Goal: Task Accomplishment & Management: Complete application form

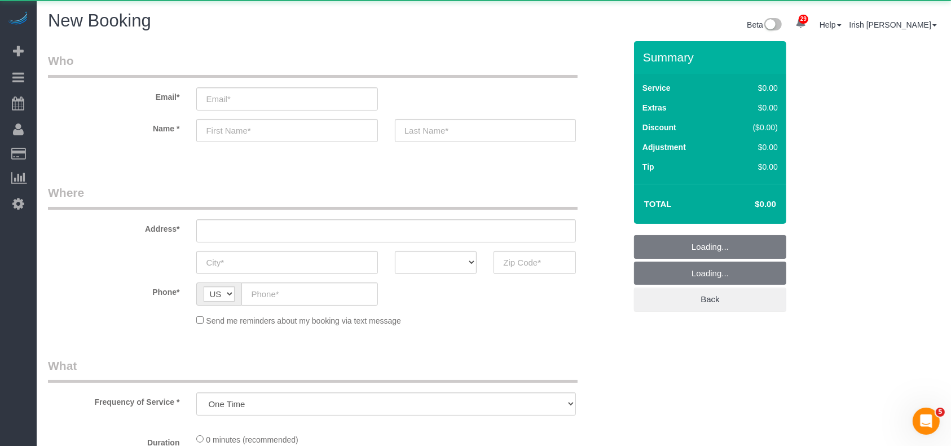
select select "object:15001"
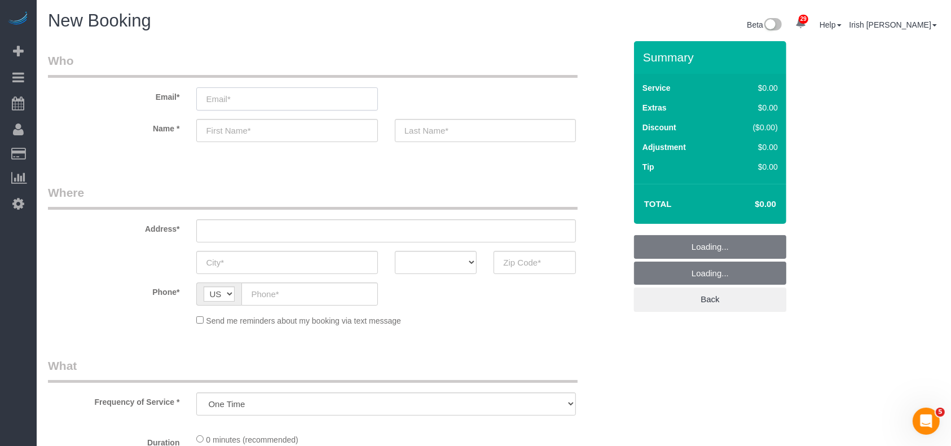
click at [351, 104] on input "email" at bounding box center [286, 98] width 181 height 23
type input "t"
select select "3"
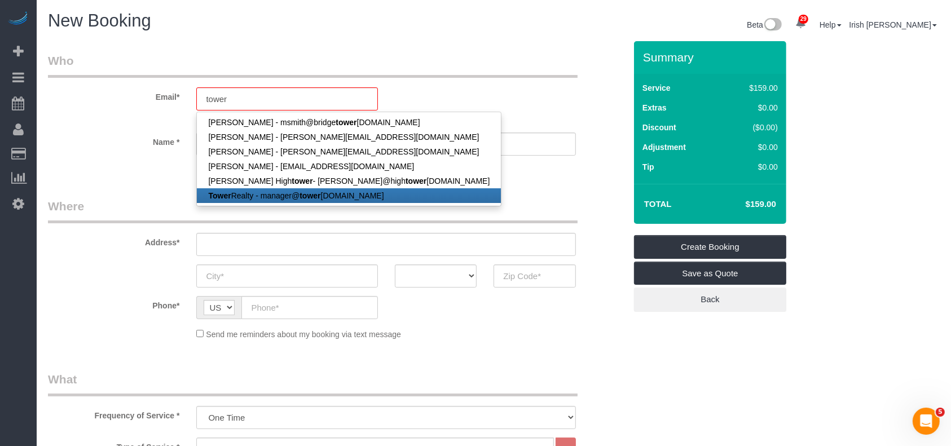
drag, startPoint x: 279, startPoint y: 196, endPoint x: 280, endPoint y: 142, distance: 54.2
click at [280, 198] on link "Tower Realty - manager@ tower [DOMAIN_NAME]" at bounding box center [349, 195] width 304 height 15
type input "[EMAIL_ADDRESS][DOMAIN_NAME]"
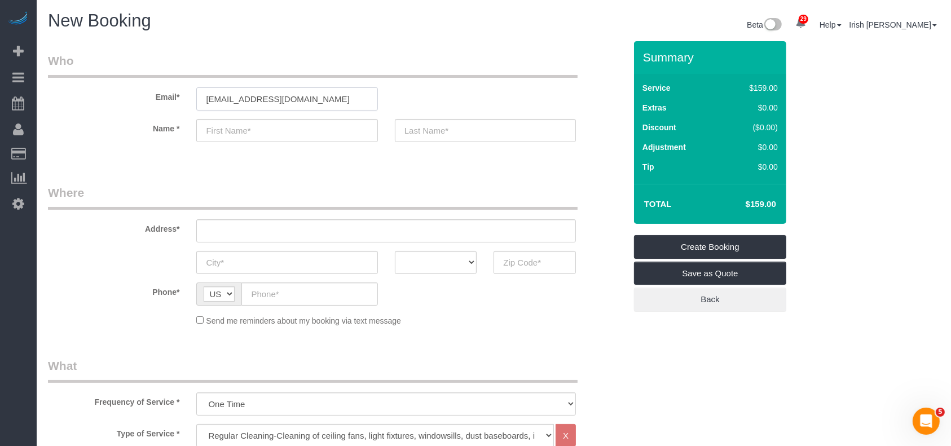
type input "Tower"
type input "Realty"
type input "[PHONE_NUMBER]"
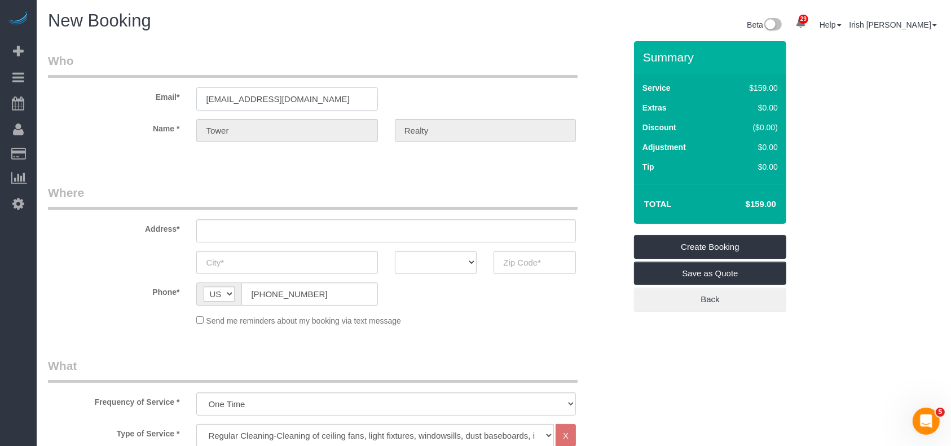
type input "[STREET_ADDRESS][PERSON_NAME]"
type input "Austin"
select select "[GEOGRAPHIC_DATA]"
type input "78741"
drag, startPoint x: 205, startPoint y: 238, endPoint x: 71, endPoint y: 243, distance: 133.8
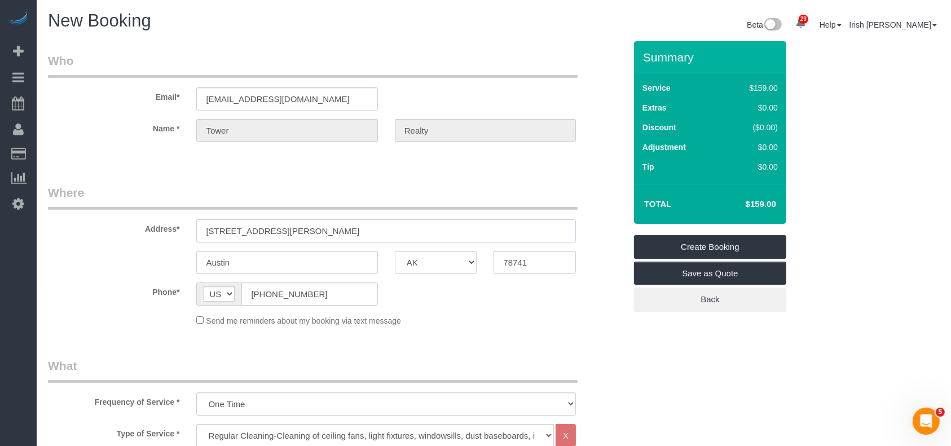
click at [71, 243] on sui-booking-address "Address* [STREET_ADDRESS][PERSON_NAME] [GEOGRAPHIC_DATA] AK AL AR AZ CA CO CT D…" at bounding box center [337, 230] width 578 height 90
paste input "[STREET_ADDRESS][PERSON_NAME]"
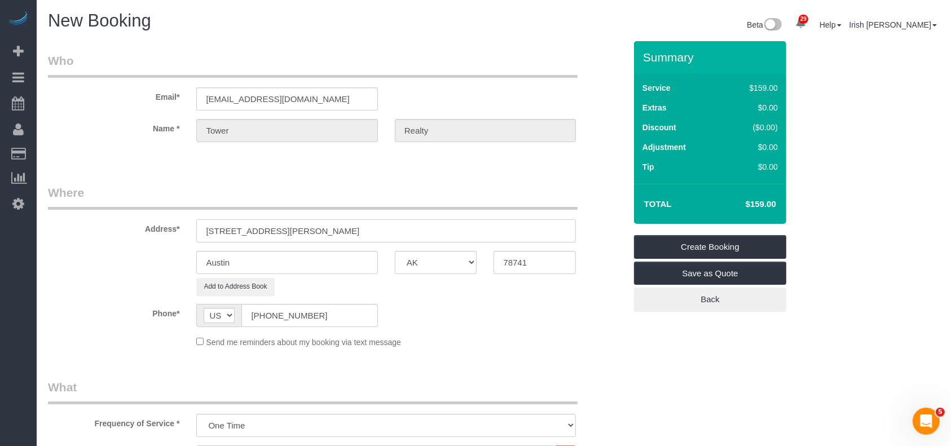
click at [370, 227] on input "[STREET_ADDRESS][PERSON_NAME]" at bounding box center [386, 231] width 380 height 23
type input "[STREET_ADDRESS][PERSON_NAME]"
drag, startPoint x: 537, startPoint y: 262, endPoint x: 471, endPoint y: 264, distance: 66.6
click at [472, 264] on div "Austin AK AL AR AZ CA CO CT DC DE [GEOGRAPHIC_DATA] [GEOGRAPHIC_DATA] HI IA ID …" at bounding box center [337, 262] width 595 height 23
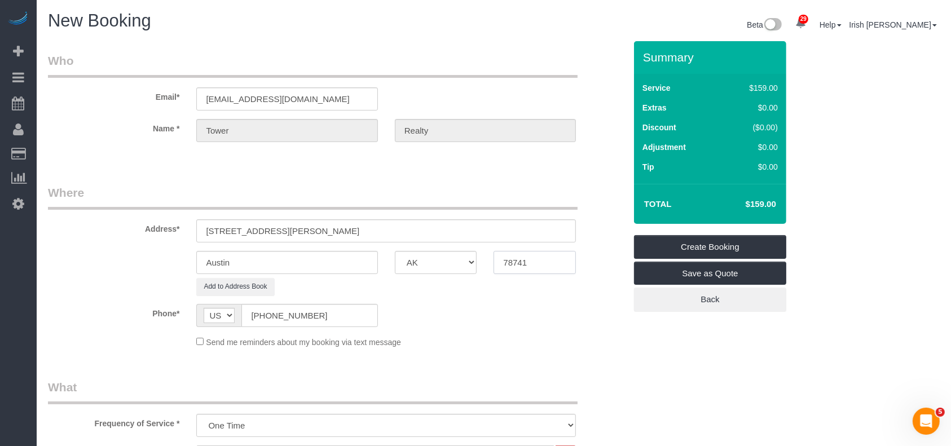
paste input "05"
type input "78705"
drag, startPoint x: 400, startPoint y: 231, endPoint x: 315, endPoint y: 232, distance: 84.1
click at [315, 232] on input "[STREET_ADDRESS][PERSON_NAME]" at bounding box center [386, 231] width 380 height 23
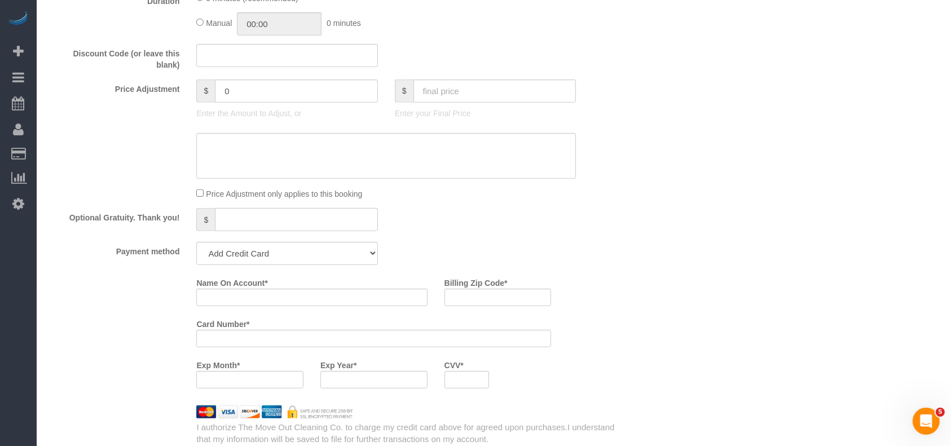
scroll to position [752, 0]
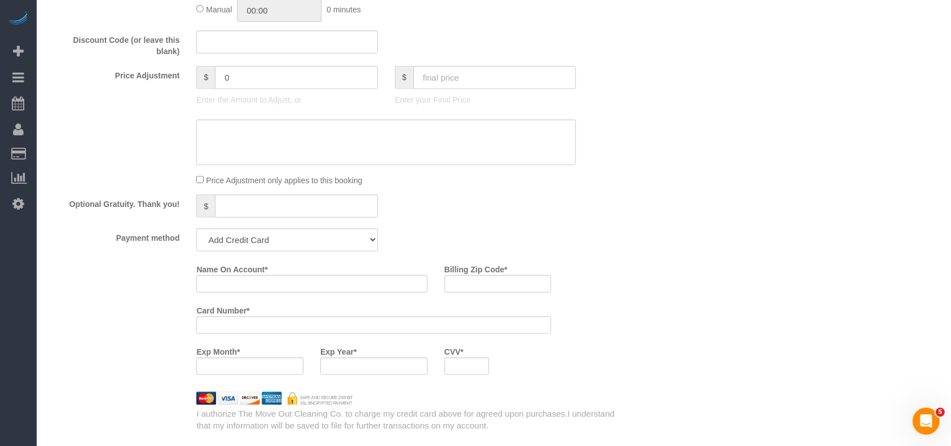
type input "[STREET_ADDRESS][PERSON_NAME],"
drag, startPoint x: 304, startPoint y: 246, endPoint x: 293, endPoint y: 253, distance: 12.5
click at [304, 247] on select "Add Credit Card Cash Check Paypal" at bounding box center [286, 240] width 181 height 23
select select "string:check"
click at [196, 231] on select "Add Credit Card Cash Check Paypal" at bounding box center [286, 240] width 181 height 23
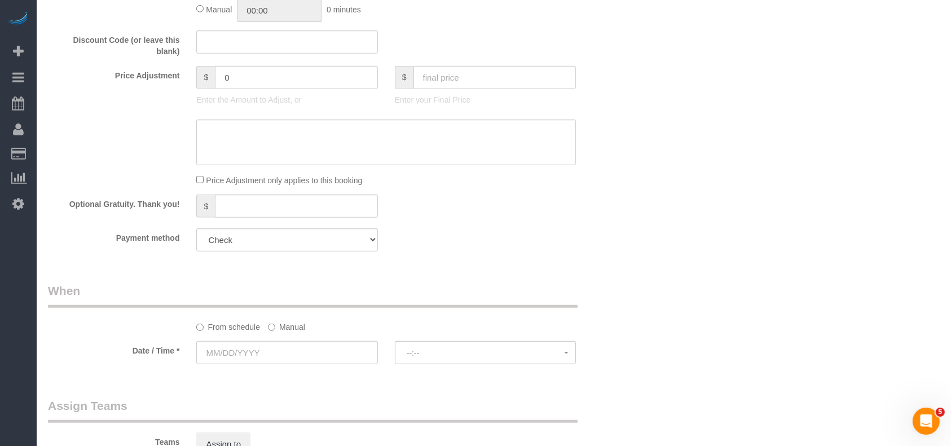
click at [293, 328] on label "Manual" at bounding box center [286, 325] width 37 height 15
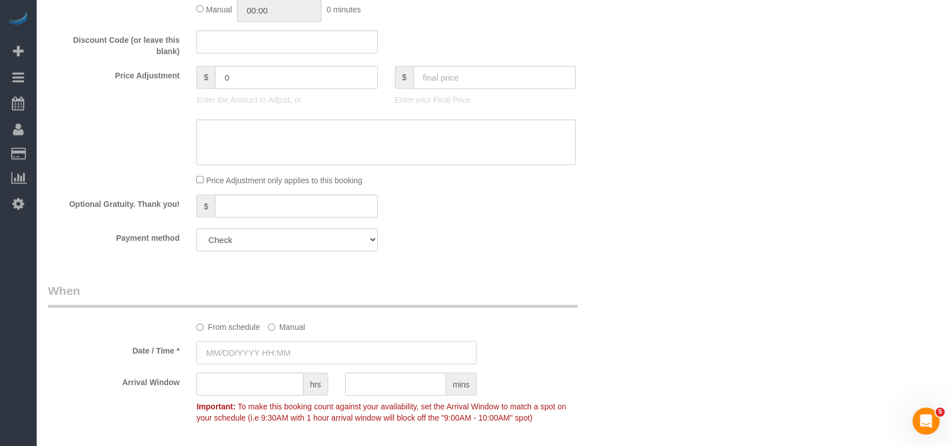
click at [251, 358] on input "text" at bounding box center [336, 352] width 280 height 23
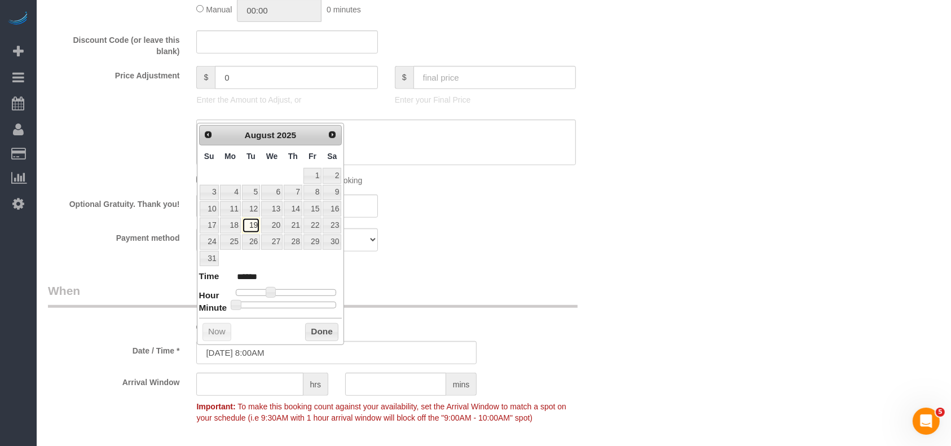
click at [252, 223] on link "19" at bounding box center [251, 225] width 18 height 15
click at [236, 225] on link "18" at bounding box center [230, 225] width 21 height 15
type input "[DATE] 9:00AM"
type input "******"
type input "[DATE] 10:00AM"
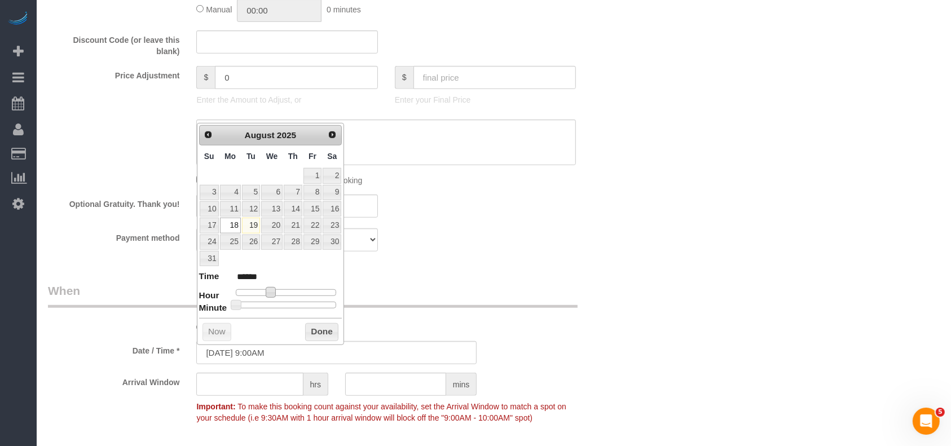
type input "*******"
type input "[DATE] 11:00AM"
type input "*******"
type input "[DATE] 12:00PM"
type input "*******"
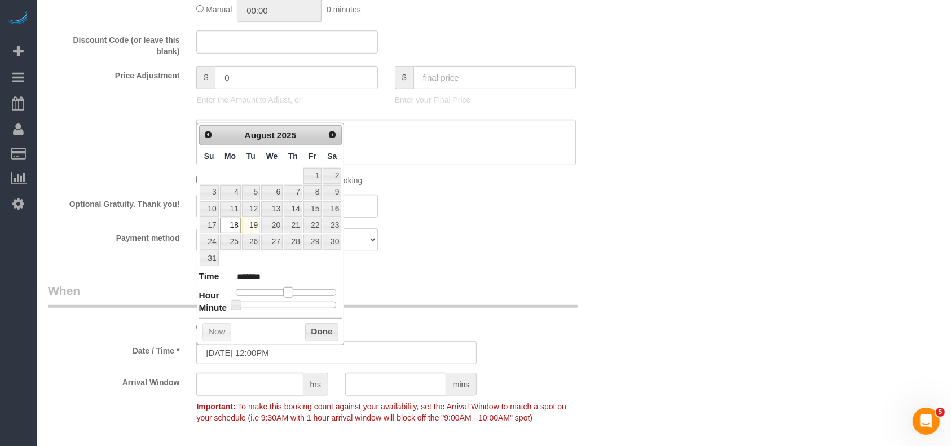
type input "[DATE] 1:00PM"
type input "******"
type input "[DATE] 2:00PM"
type input "******"
type input "[DATE] 3:00PM"
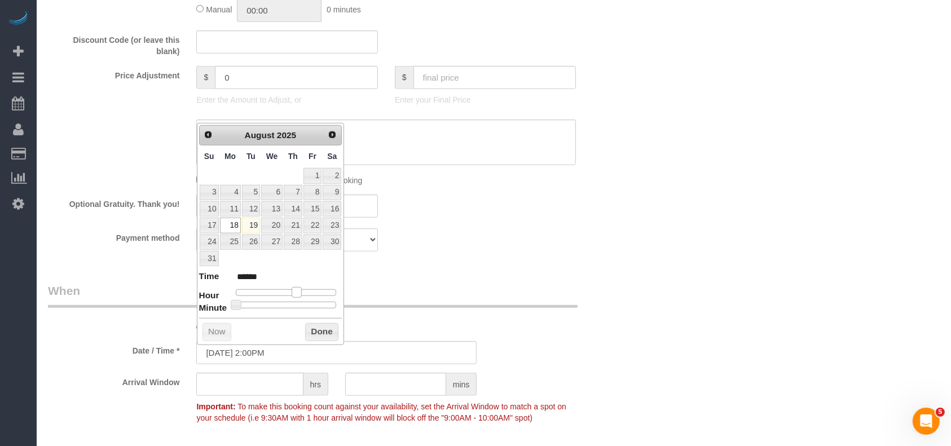
type input "******"
type input "[DATE] 4:00PM"
type input "******"
type input "[DATE] 5:00PM"
type input "******"
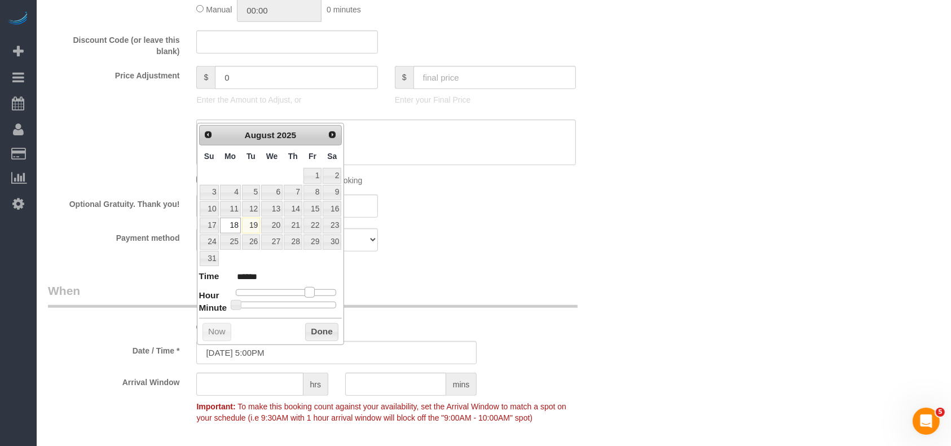
type input "[DATE] 6:00PM"
type input "******"
drag, startPoint x: 272, startPoint y: 294, endPoint x: 306, endPoint y: 302, distance: 35.3
click at [314, 290] on span at bounding box center [314, 292] width 10 height 10
type input "[DATE] 5:00PM"
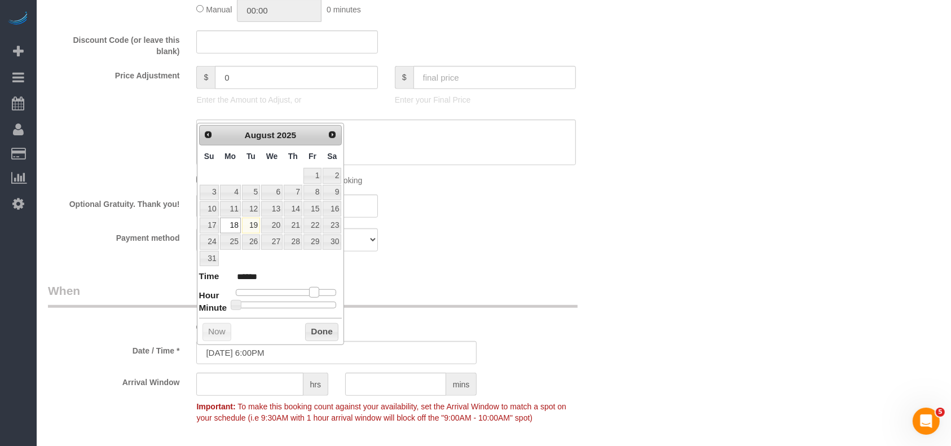
type input "******"
drag, startPoint x: 321, startPoint y: 331, endPoint x: 333, endPoint y: 326, distance: 13.2
click at [321, 331] on button "Done" at bounding box center [321, 332] width 33 height 18
click at [540, 303] on legend "When" at bounding box center [313, 295] width 530 height 25
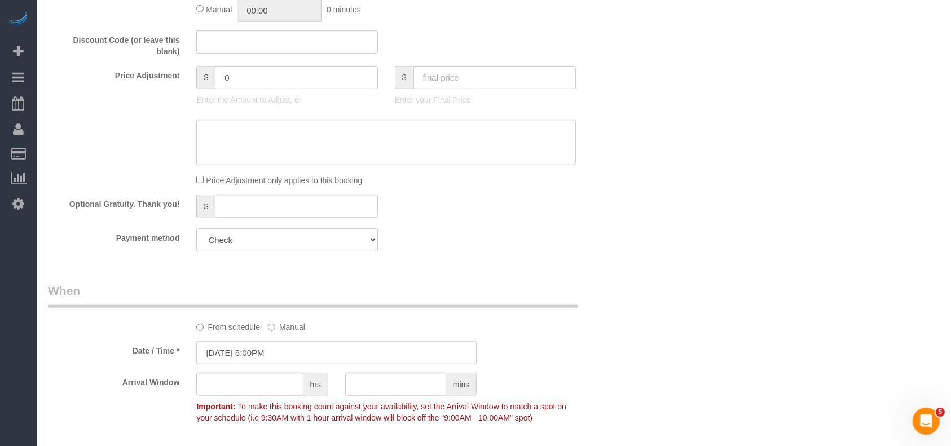
click at [273, 354] on input "[DATE] 5:00PM" at bounding box center [336, 352] width 280 height 23
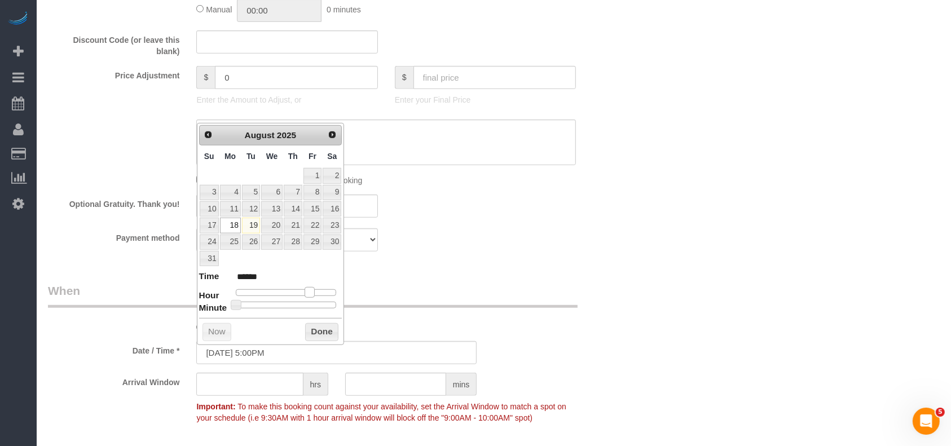
type input "[DATE] 6:00PM"
type input "******"
drag, startPoint x: 307, startPoint y: 288, endPoint x: 302, endPoint y: 309, distance: 22.0
click at [311, 287] on span at bounding box center [314, 292] width 10 height 10
click at [317, 334] on button "Done" at bounding box center [321, 332] width 33 height 18
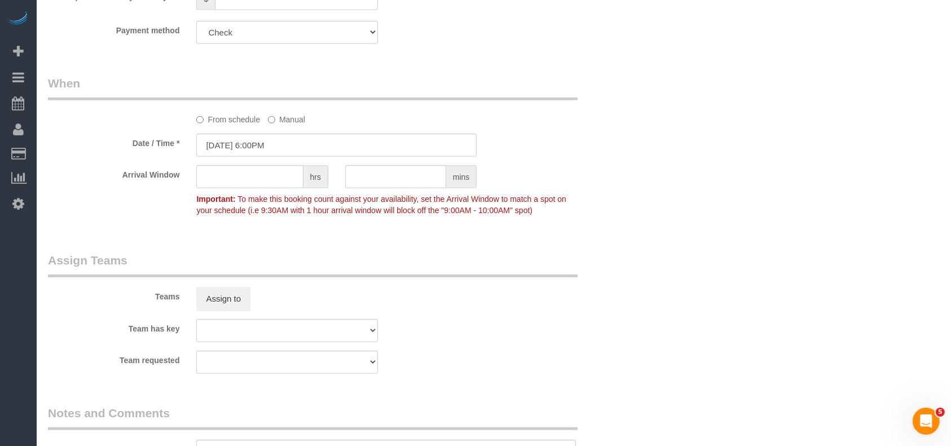
scroll to position [1129, 0]
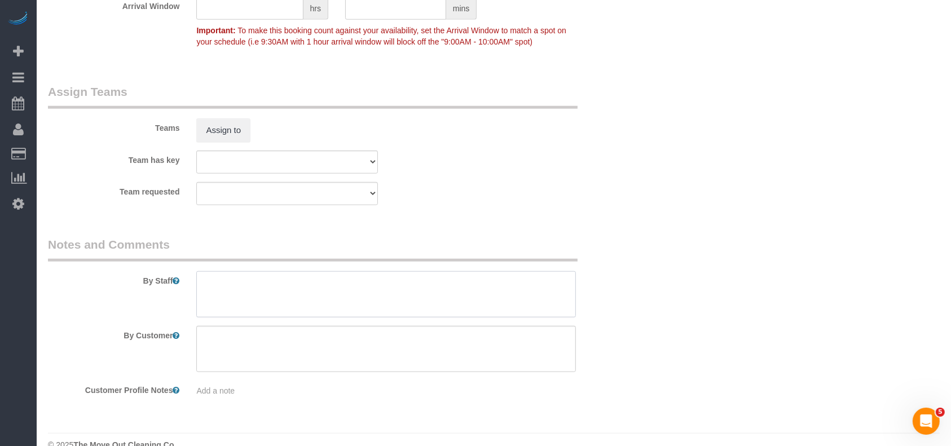
click at [324, 309] on textarea at bounding box center [386, 294] width 380 height 46
paste textarea "code is 1109"
type textarea "code is 1109"
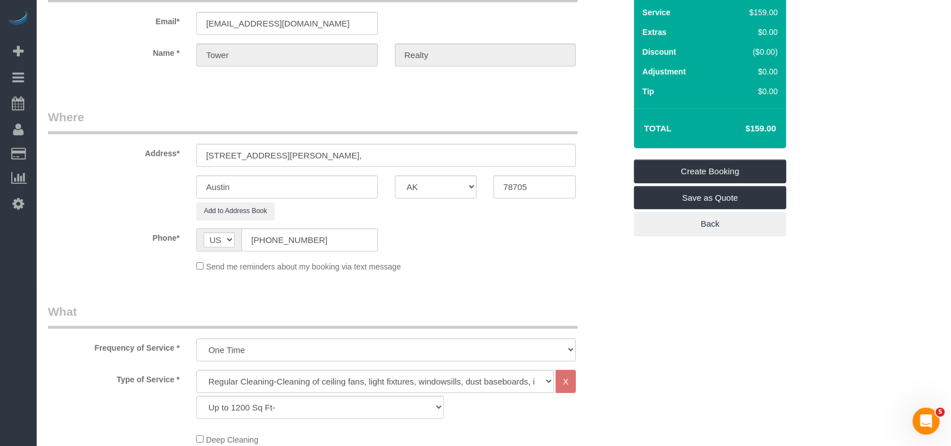
scroll to position [75, 0]
click at [734, 172] on link "Create Booking" at bounding box center [710, 172] width 152 height 24
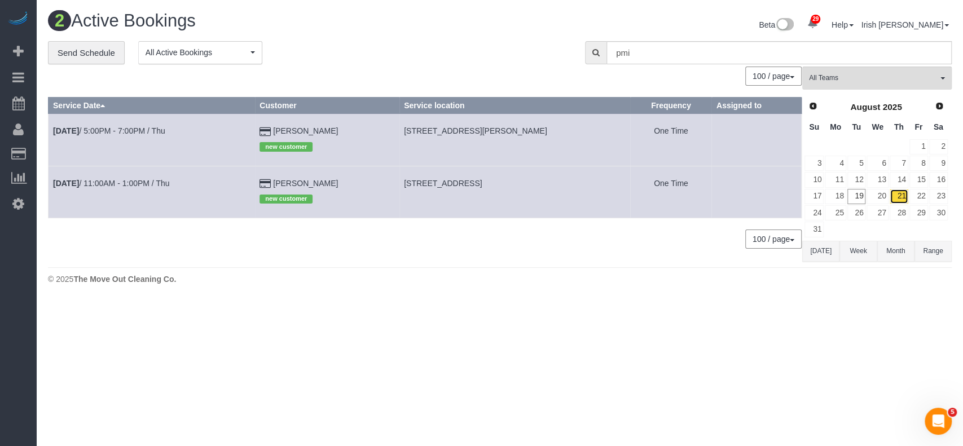
click at [892, 192] on link "21" at bounding box center [899, 196] width 19 height 15
click at [106, 182] on link "[DATE] 11:00AM - 1:00PM / Thu" at bounding box center [111, 183] width 116 height 9
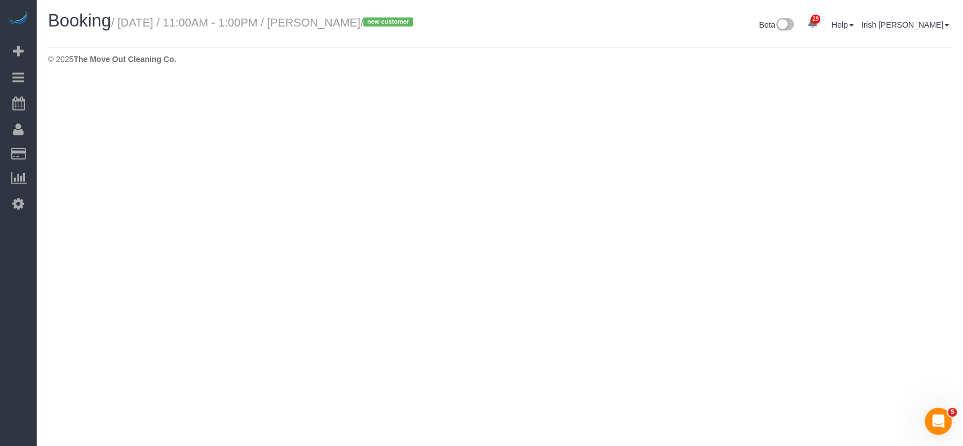
select select "[GEOGRAPHIC_DATA]"
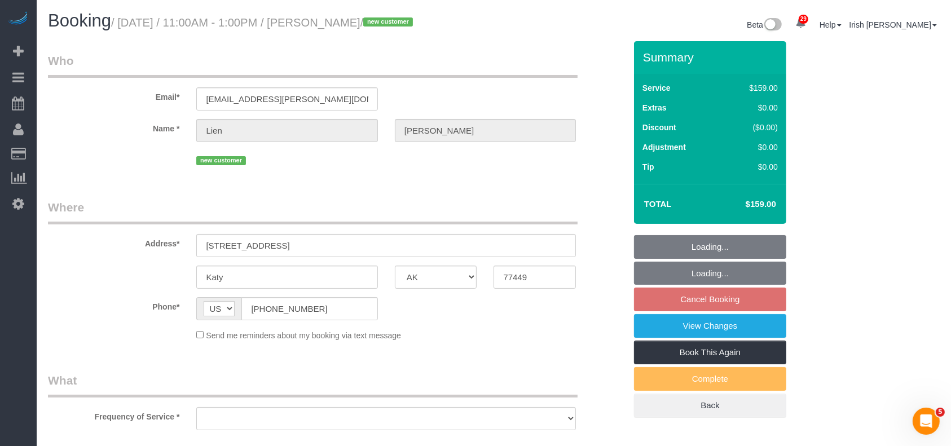
select select "string:fspay-af33c46f-388e-466b-862a-f87944c26b68"
select select "object:15615"
select select "3"
select select "object:15674"
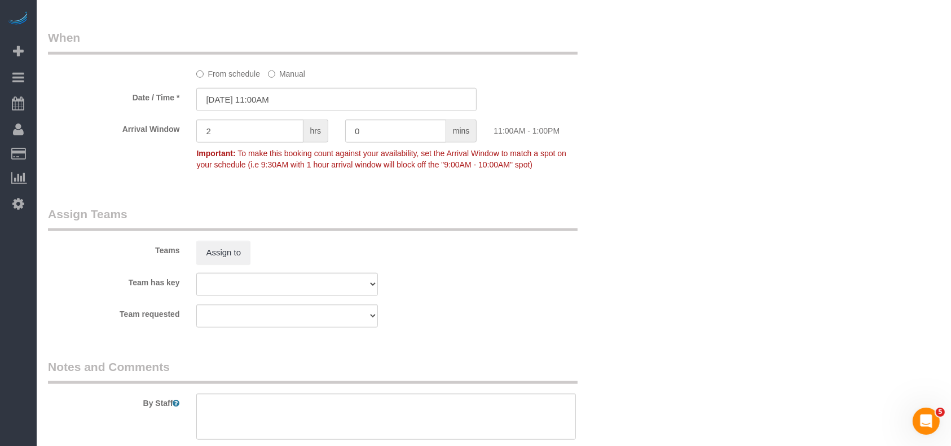
scroll to position [1129, 0]
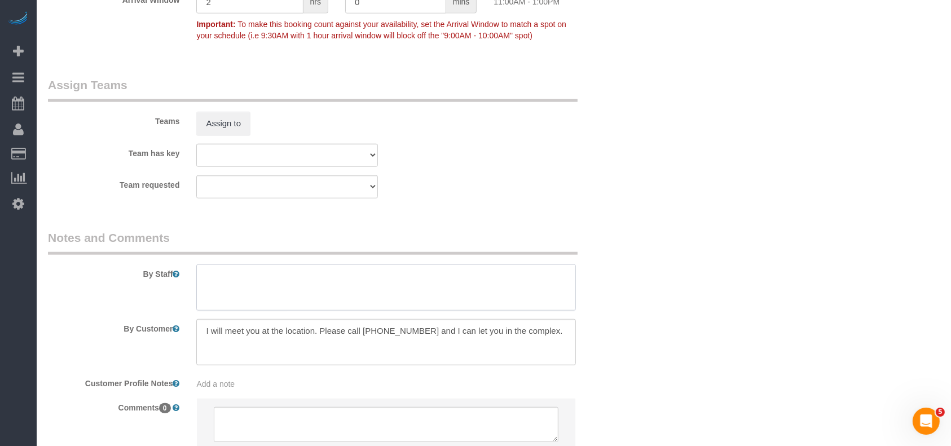
click at [306, 282] on textarea at bounding box center [386, 288] width 380 height 46
paste textarea "800sqft"
type textarea "* 800sqft"
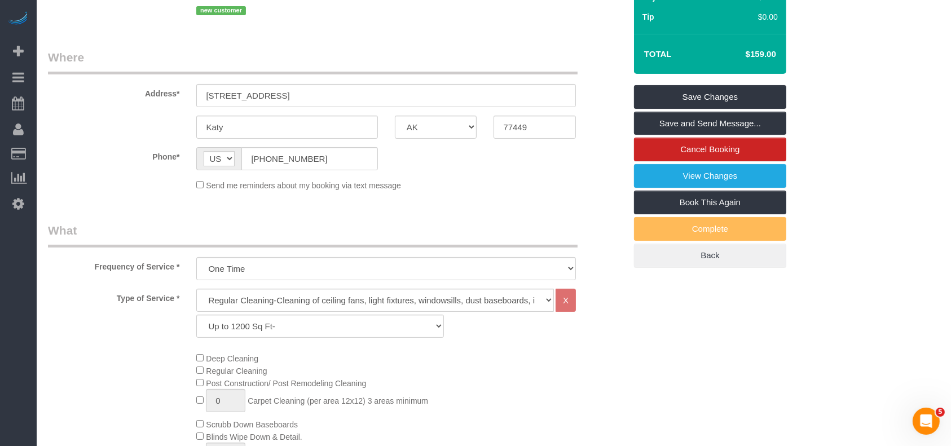
scroll to position [0, 0]
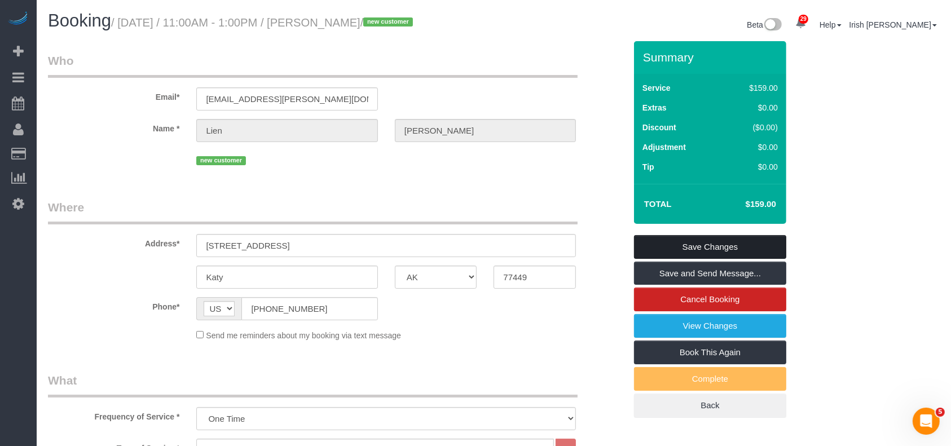
click at [733, 248] on link "Save Changes" at bounding box center [710, 247] width 152 height 24
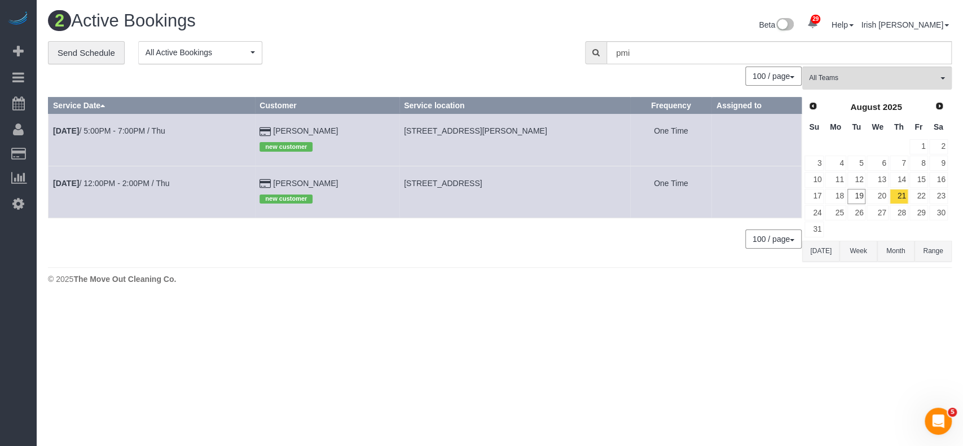
click at [825, 253] on button "[DATE]" at bounding box center [820, 251] width 37 height 21
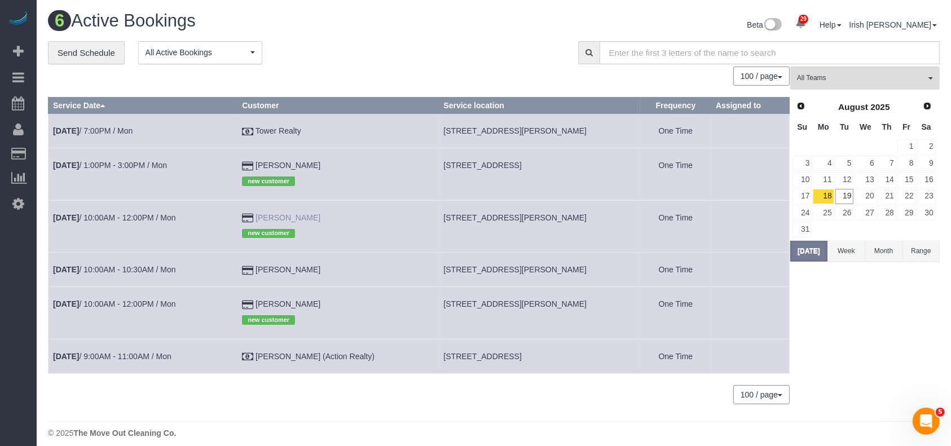
drag, startPoint x: 358, startPoint y: 300, endPoint x: 314, endPoint y: 214, distance: 96.4
click at [243, 296] on tr "[DATE] 10:00AM - 12:00PM / Mon [PERSON_NAME] new customer [STREET_ADDRESS][PERS…" at bounding box center [420, 313] width 742 height 52
copy tr "[PERSON_NAME]"
click at [813, 250] on button "[DATE]" at bounding box center [809, 251] width 37 height 21
drag, startPoint x: 366, startPoint y: 271, endPoint x: 232, endPoint y: 264, distance: 134.5
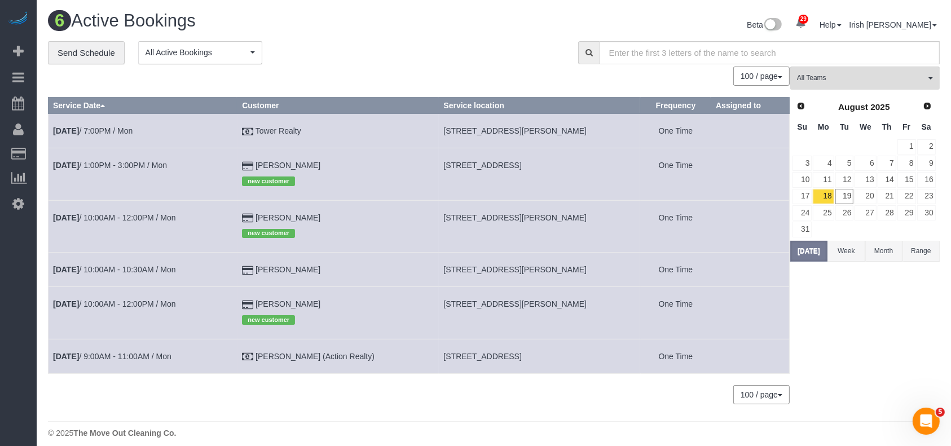
click at [232, 264] on tr "[DATE] 10:00AM - 10:30AM / Mon [PERSON_NAME] [STREET_ADDRESS][PERSON_NAME] One …" at bounding box center [420, 270] width 742 height 34
copy tr "[PERSON_NAME]"
drag, startPoint x: 804, startPoint y: 255, endPoint x: 530, endPoint y: 89, distance: 320.3
click at [804, 254] on button "[DATE]" at bounding box center [809, 251] width 37 height 21
